Goal: Task Accomplishment & Management: Manage account settings

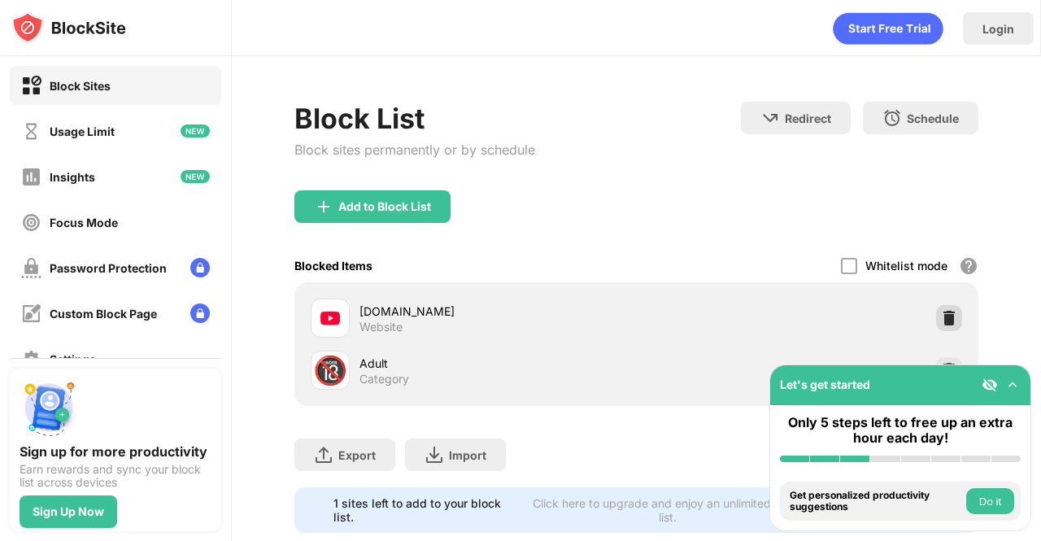
click at [941, 311] on img at bounding box center [949, 318] width 16 height 16
